Goal: Information Seeking & Learning: Learn about a topic

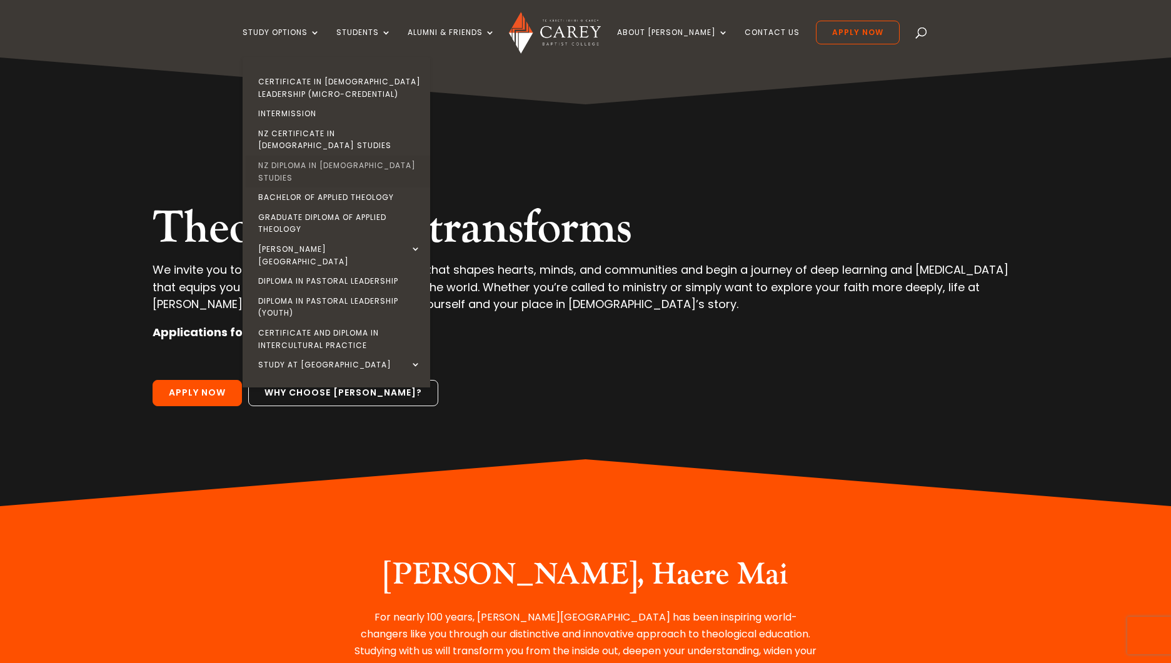
click at [301, 156] on link "NZ Diploma in [DEMOGRAPHIC_DATA] Studies" at bounding box center [340, 172] width 188 height 32
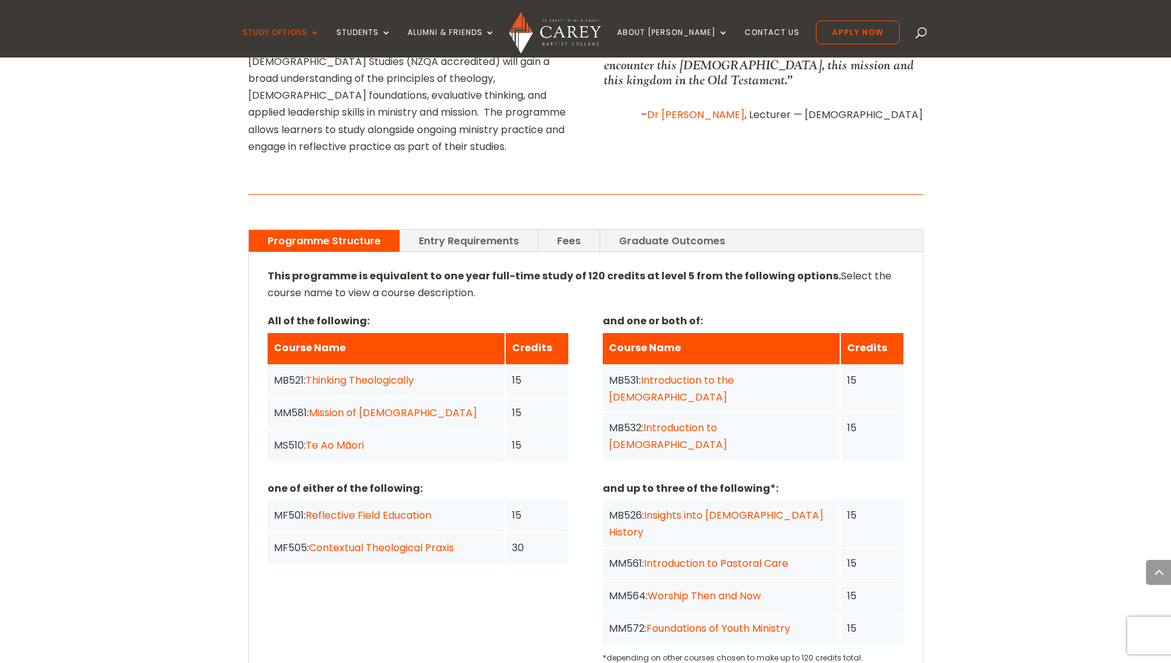
scroll to position [826, 0]
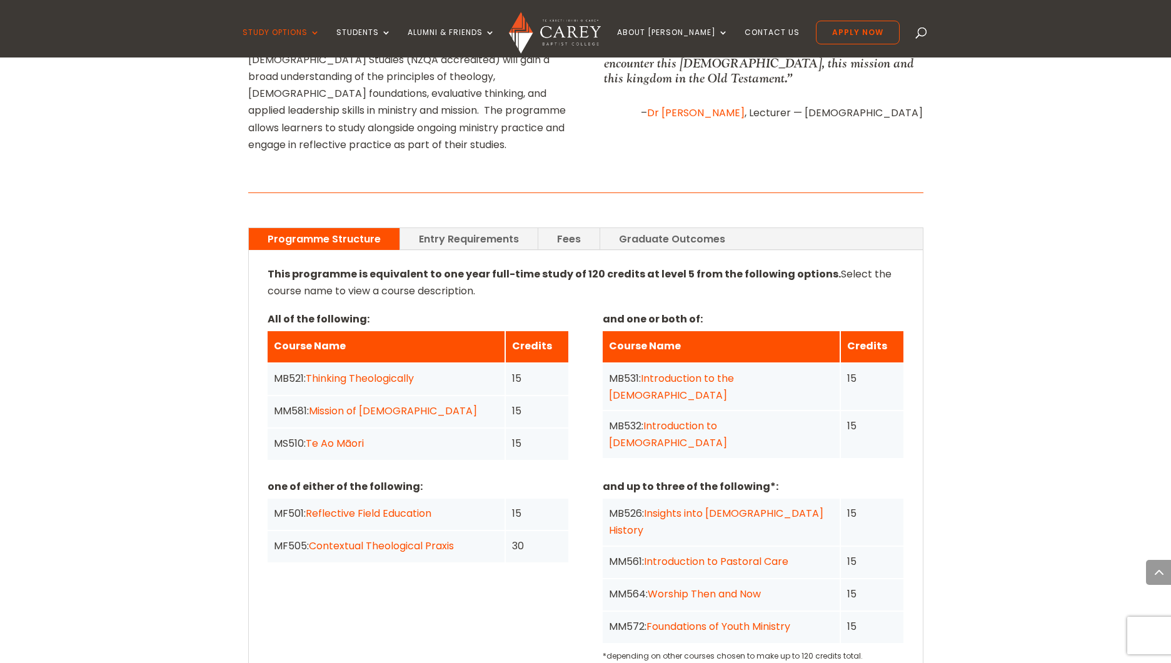
click at [454, 228] on link "Entry Requirements" at bounding box center [469, 239] width 138 height 22
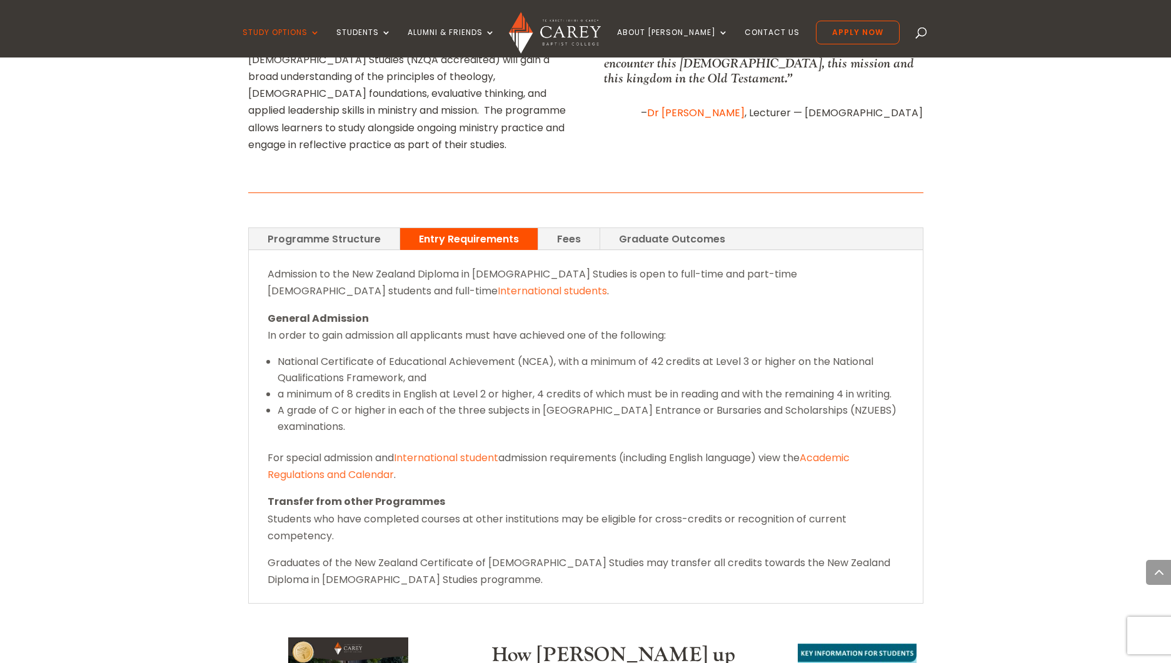
click at [562, 228] on link "Fees" at bounding box center [568, 239] width 61 height 22
click at [660, 228] on link "Graduate Outcomes" at bounding box center [672, 239] width 144 height 22
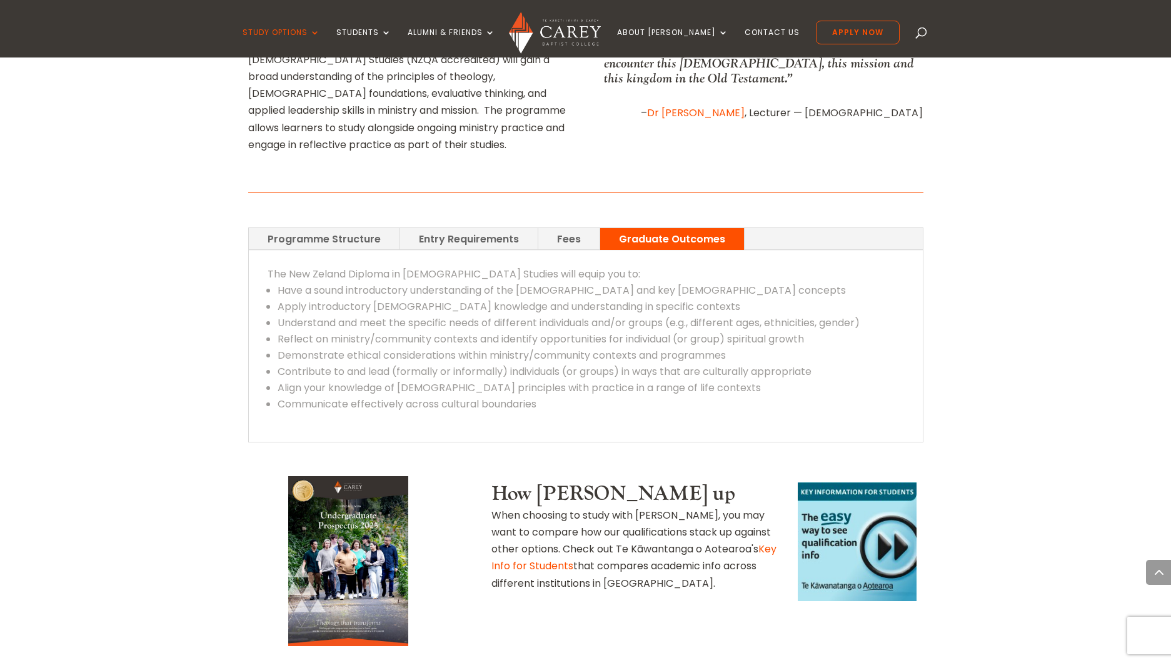
click at [555, 228] on link "Fees" at bounding box center [568, 239] width 61 height 22
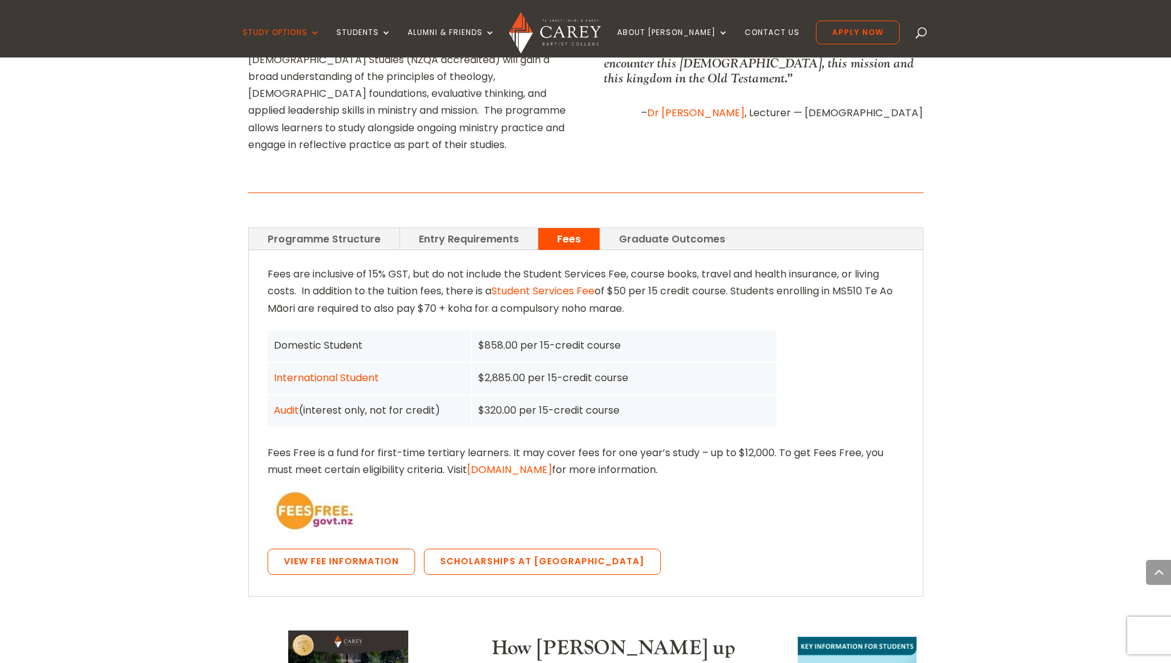
click at [355, 228] on link "Programme Structure" at bounding box center [324, 239] width 151 height 22
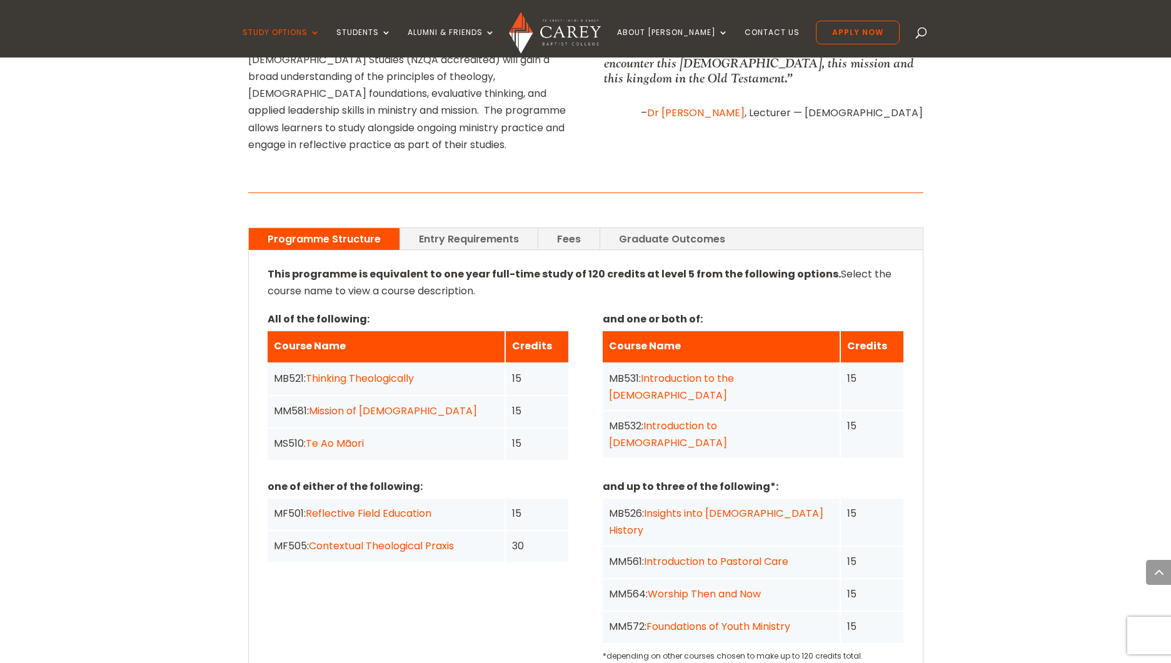
click at [169, 407] on div "Home » Study » NZ Diploma in Christian Studies Programme Outline Transform your…" at bounding box center [585, 513] width 1171 height 1574
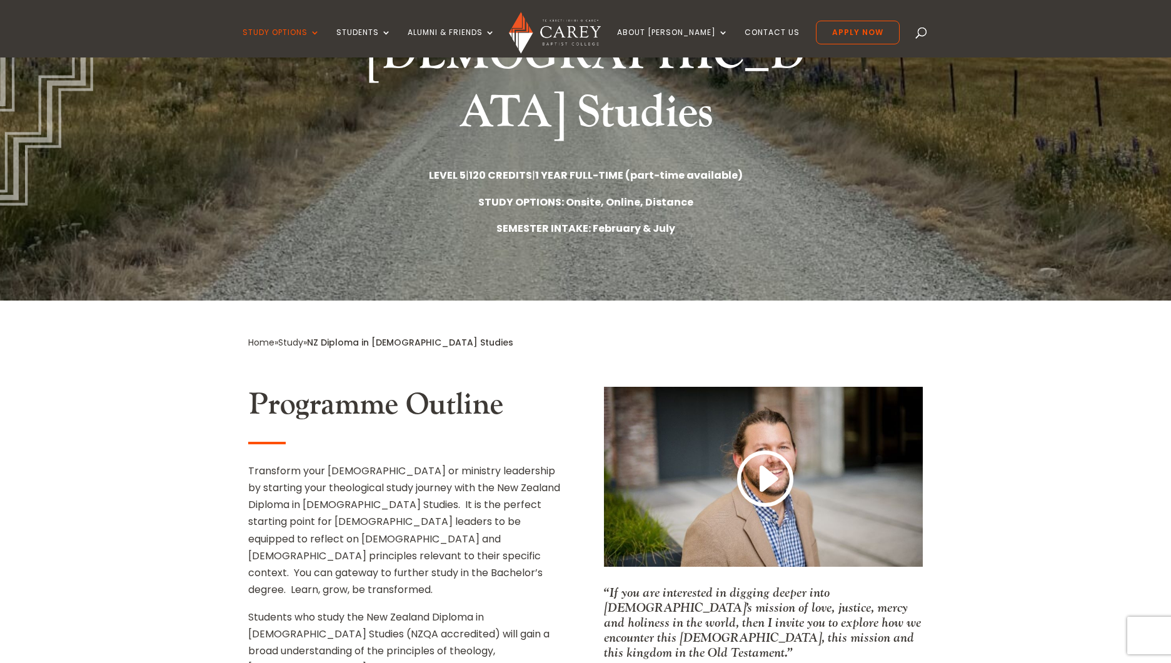
scroll to position [251, 0]
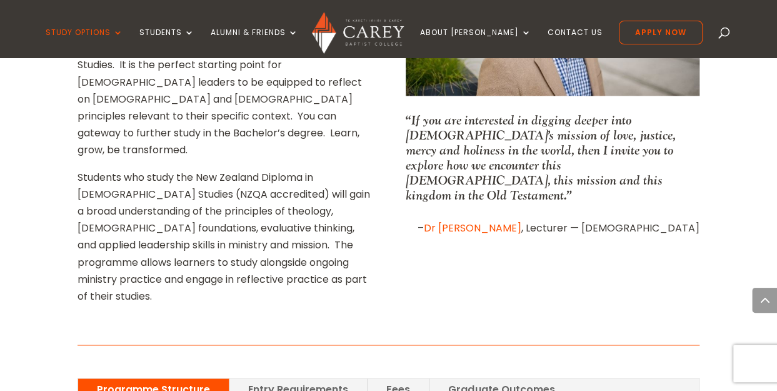
scroll to position [699, 0]
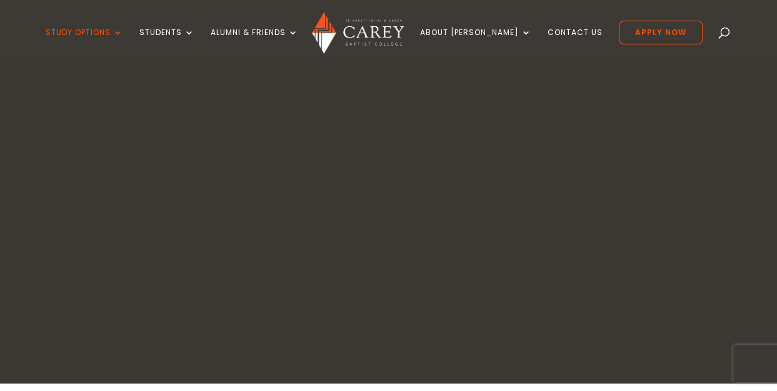
scroll to position [159, 0]
